Goal: Check status: Check status

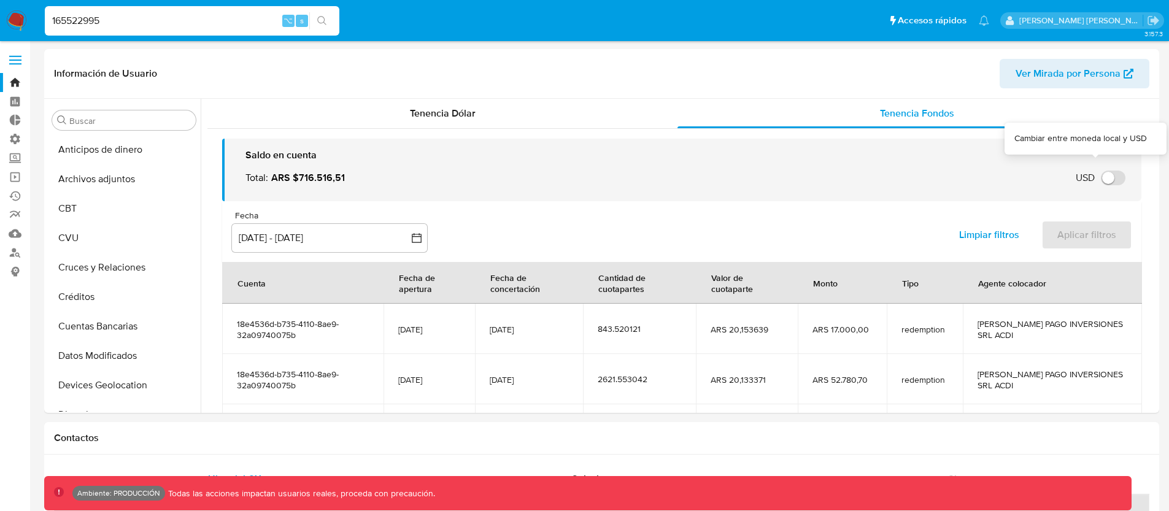
select select "10"
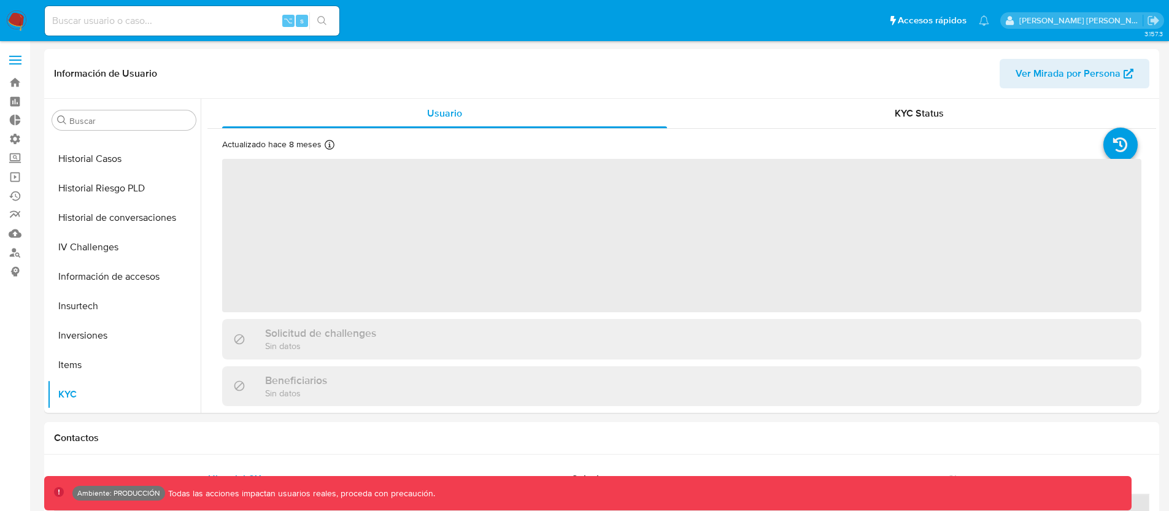
scroll to position [578, 0]
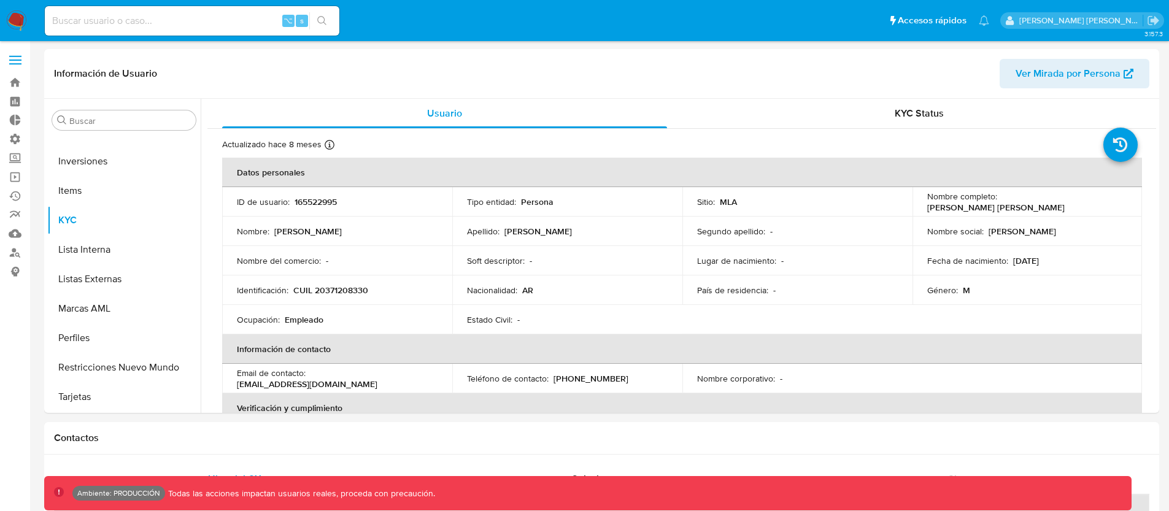
select select "10"
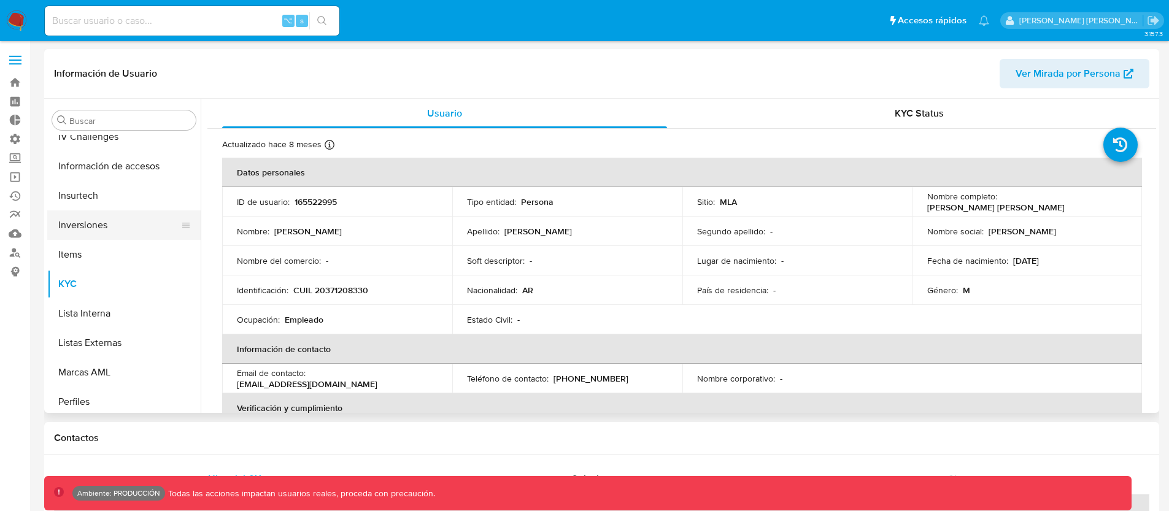
click at [112, 215] on button "Inversiones" at bounding box center [119, 225] width 144 height 29
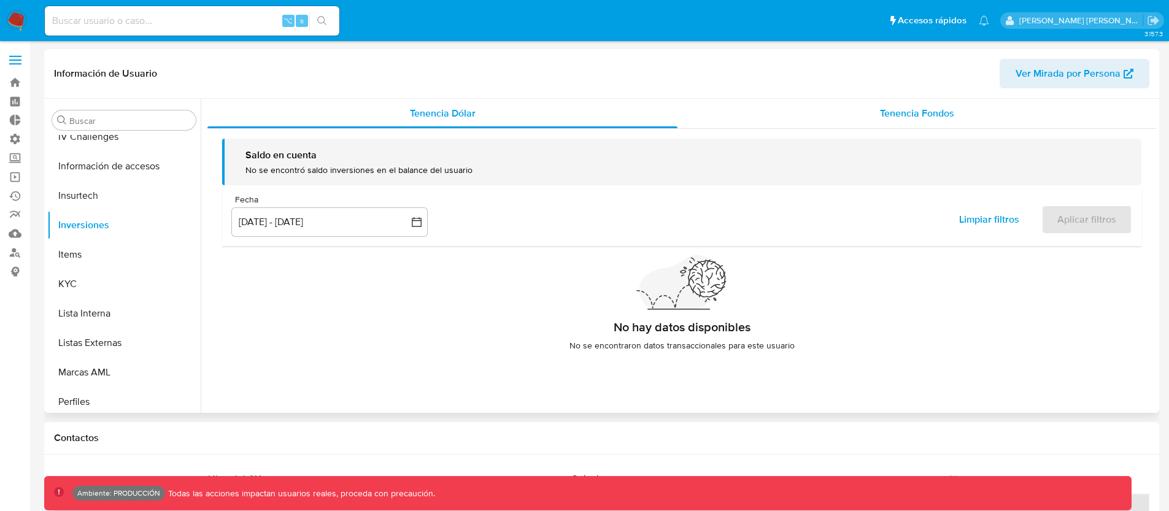
click at [918, 116] on span "Tenencia Fondos" at bounding box center [917, 113] width 74 height 14
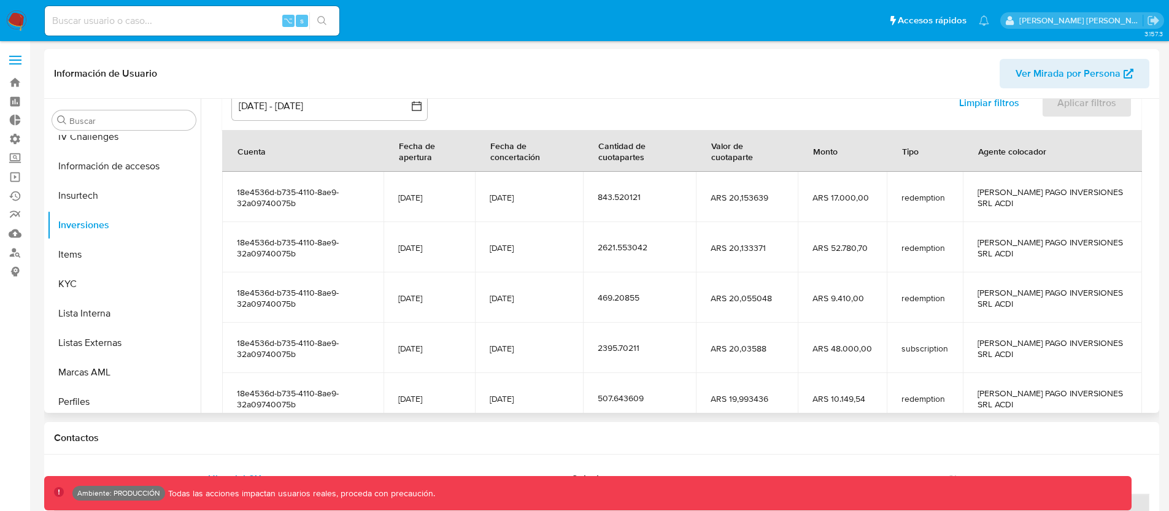
scroll to position [89, 0]
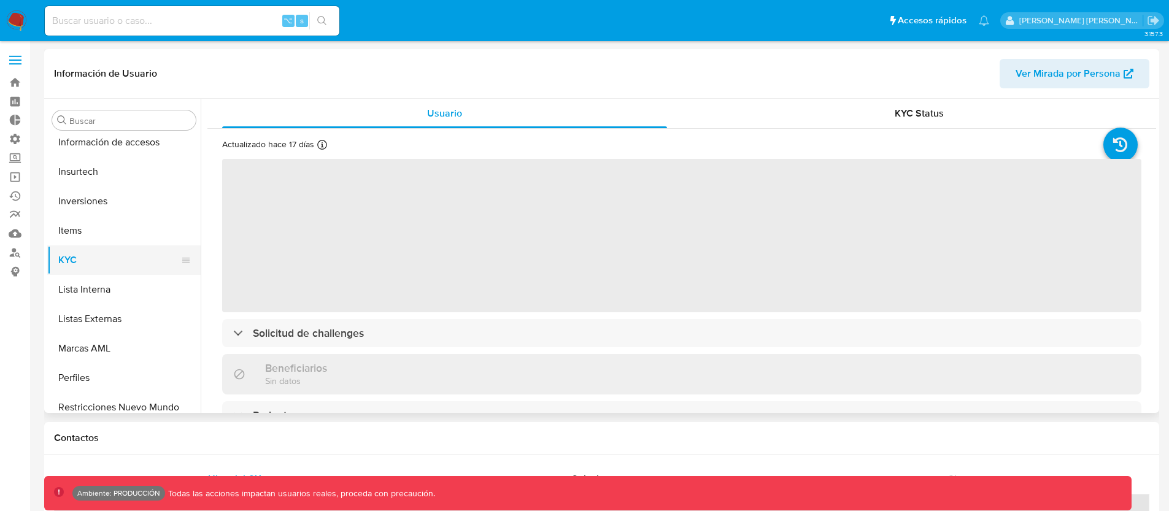
scroll to position [536, 0]
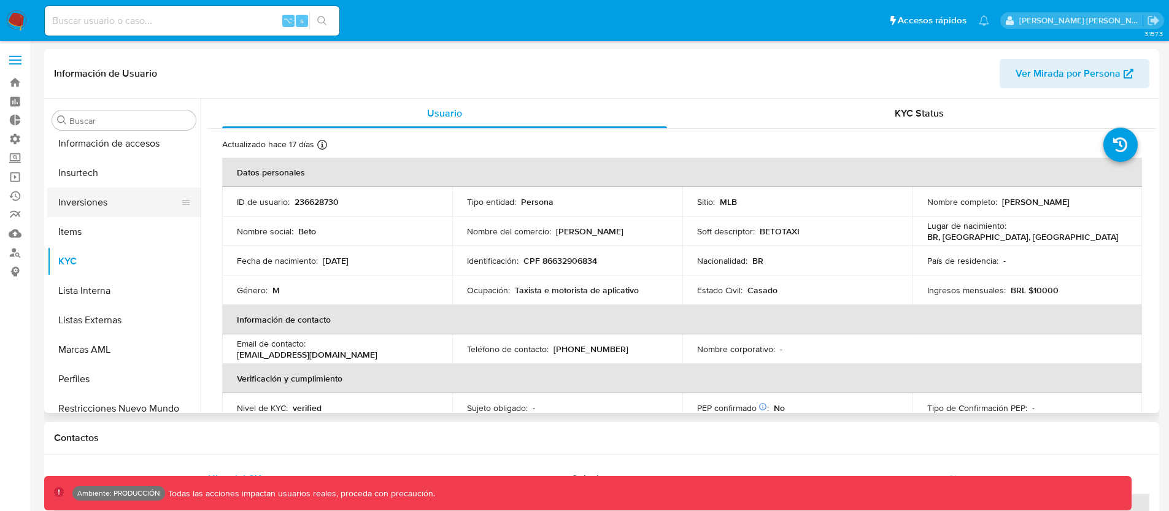
click at [93, 203] on button "Inversiones" at bounding box center [119, 202] width 144 height 29
select select "10"
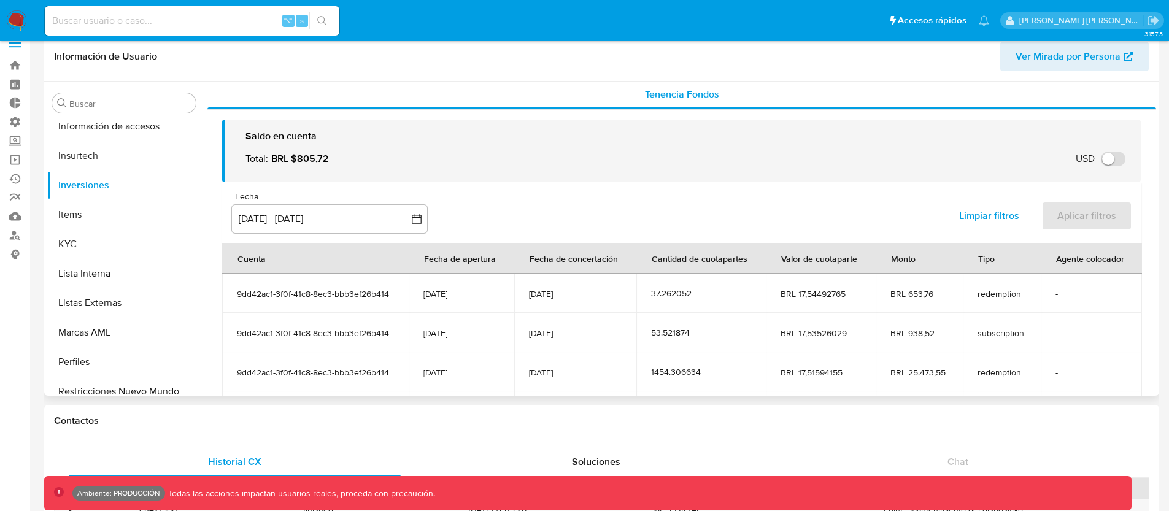
scroll to position [0, 0]
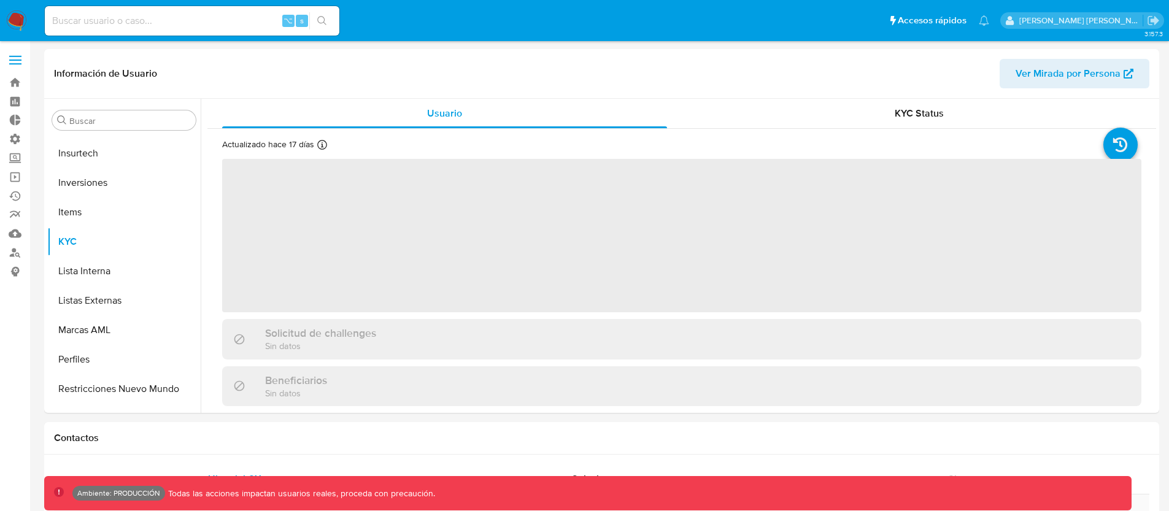
scroll to position [578, 0]
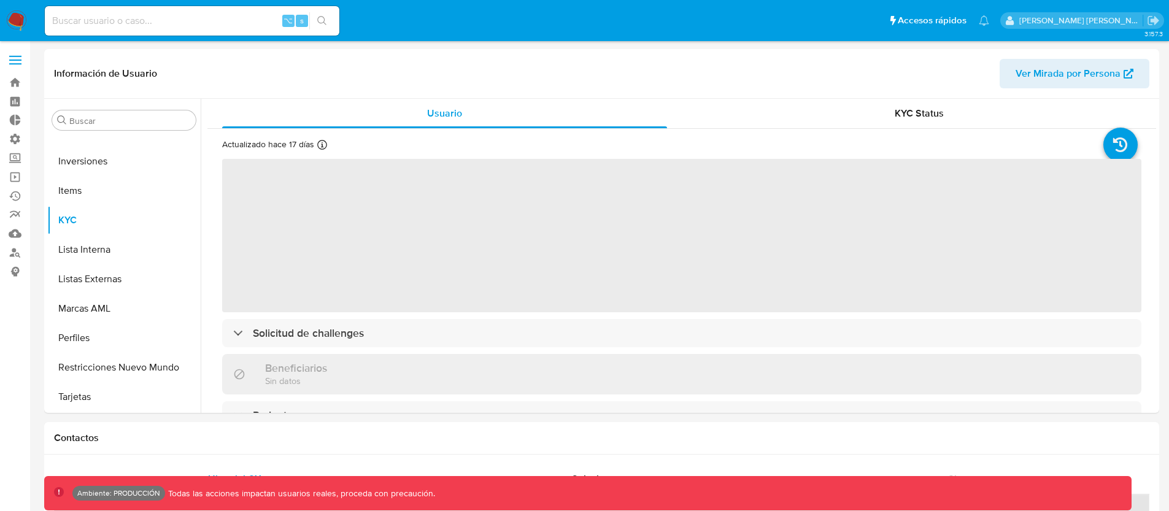
select select "10"
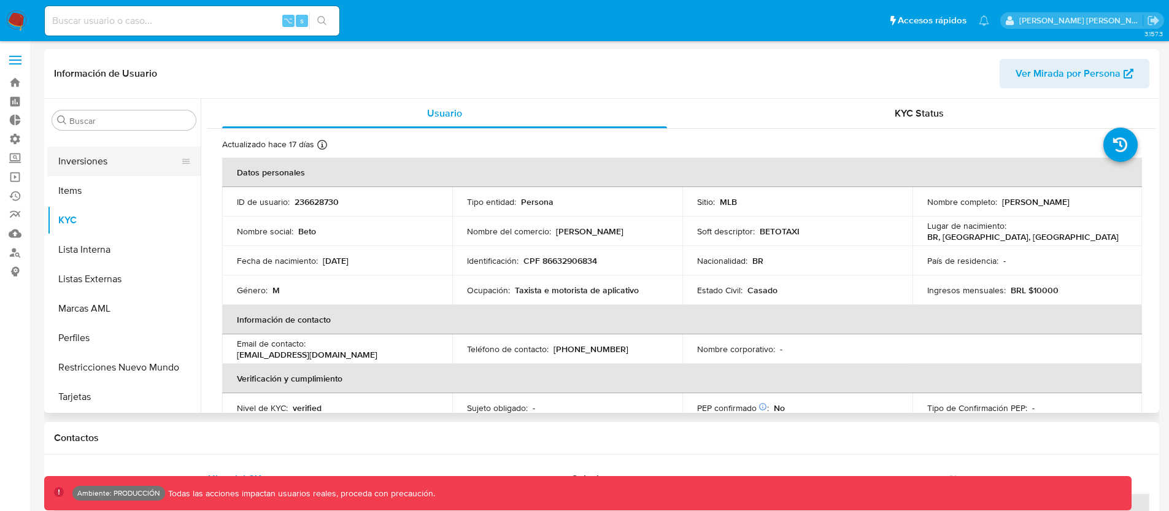
click at [92, 160] on button "Inversiones" at bounding box center [119, 161] width 144 height 29
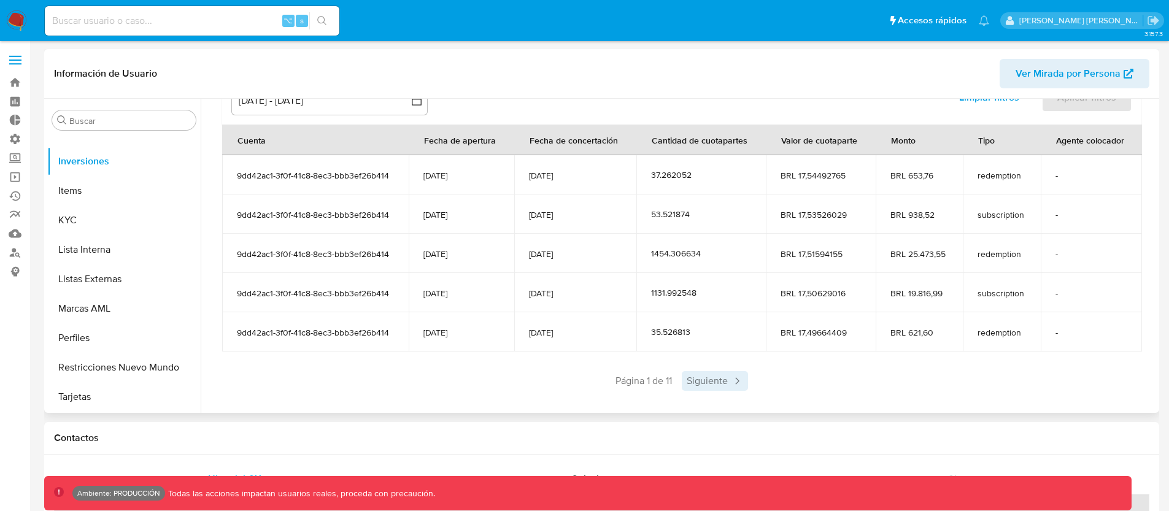
click at [714, 373] on span "Siguiente" at bounding box center [715, 381] width 66 height 20
click at [617, 381] on span "Anterior" at bounding box center [609, 381] width 60 height 20
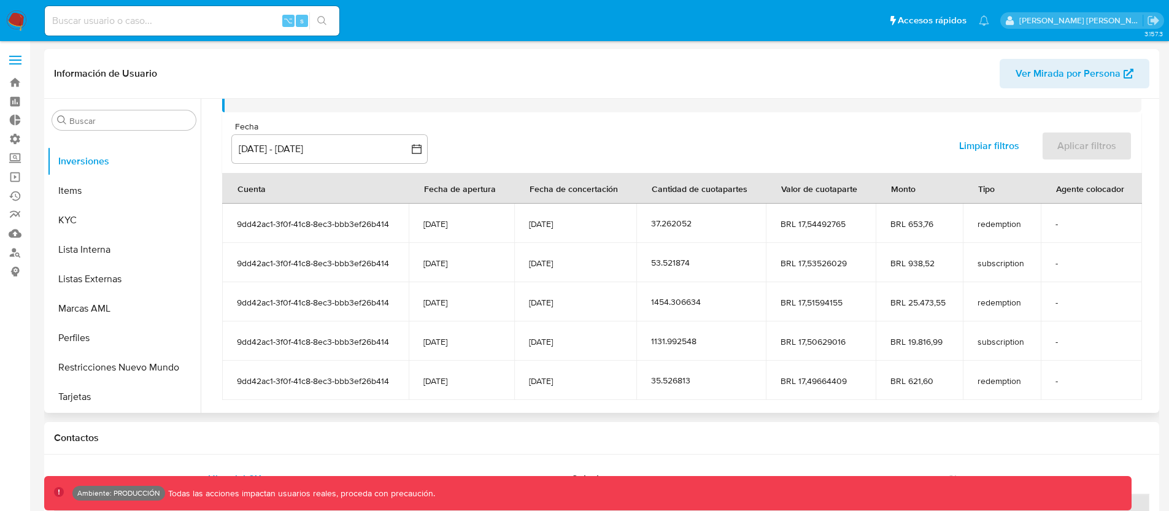
scroll to position [0, 0]
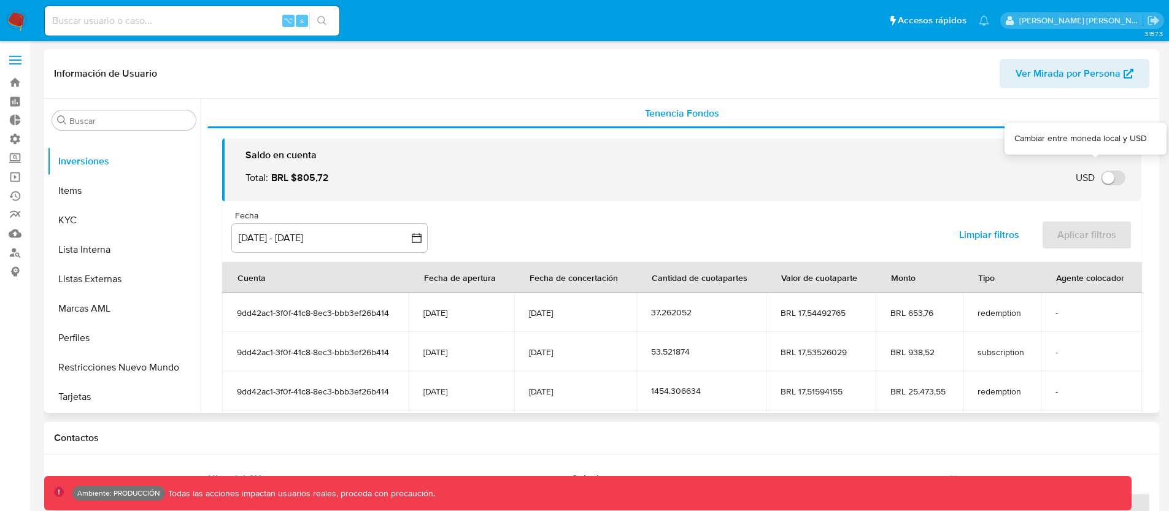
click at [1105, 182] on input "USD" at bounding box center [1113, 178] width 25 height 15
click at [1107, 182] on input "USD" at bounding box center [1113, 178] width 25 height 15
checkbox input "false"
